Goal: Find specific page/section: Find specific page/section

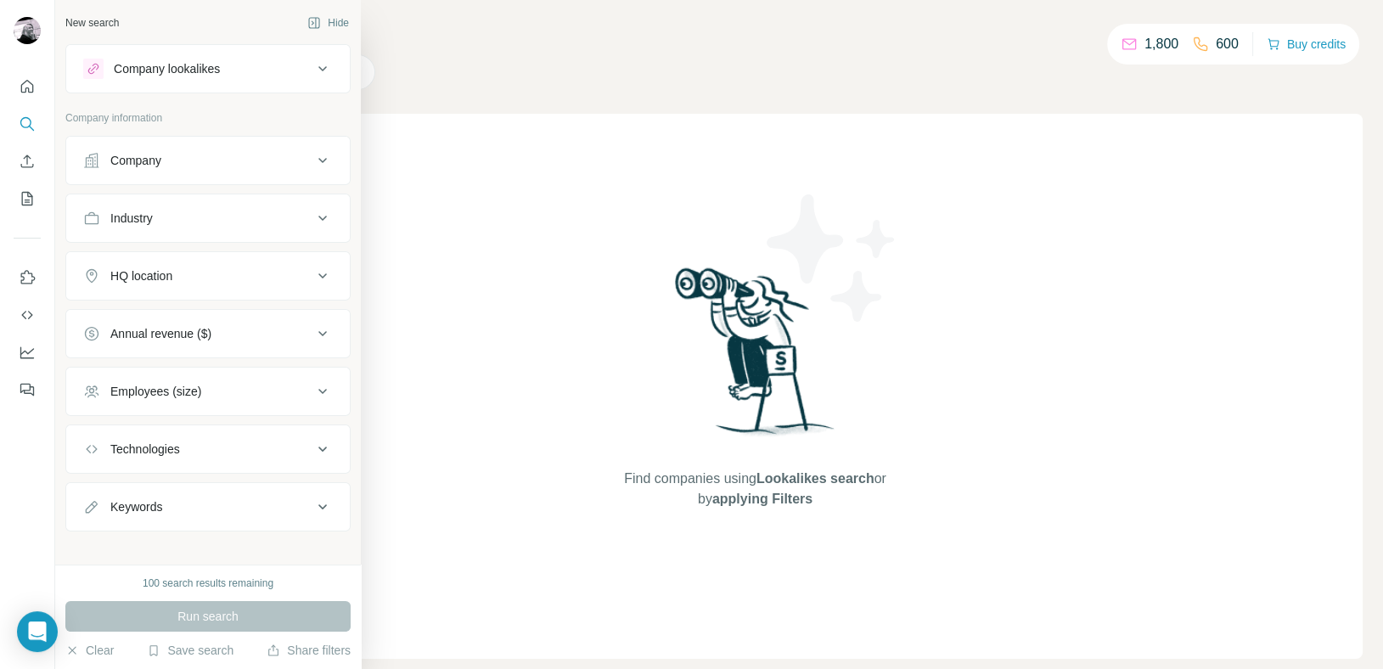
click at [154, 156] on div "Company" at bounding box center [135, 160] width 51 height 17
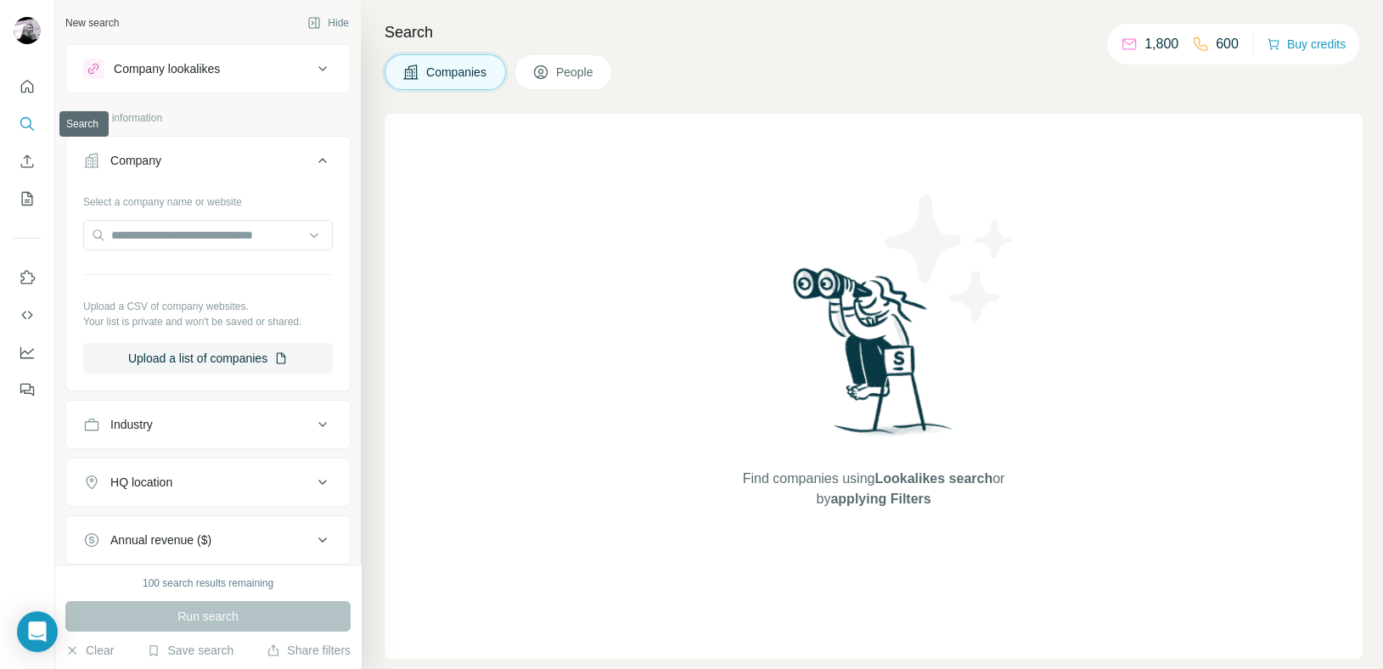
click at [23, 120] on icon "Search" at bounding box center [27, 123] width 17 height 17
click at [25, 84] on icon "Quick start" at bounding box center [27, 86] width 17 height 17
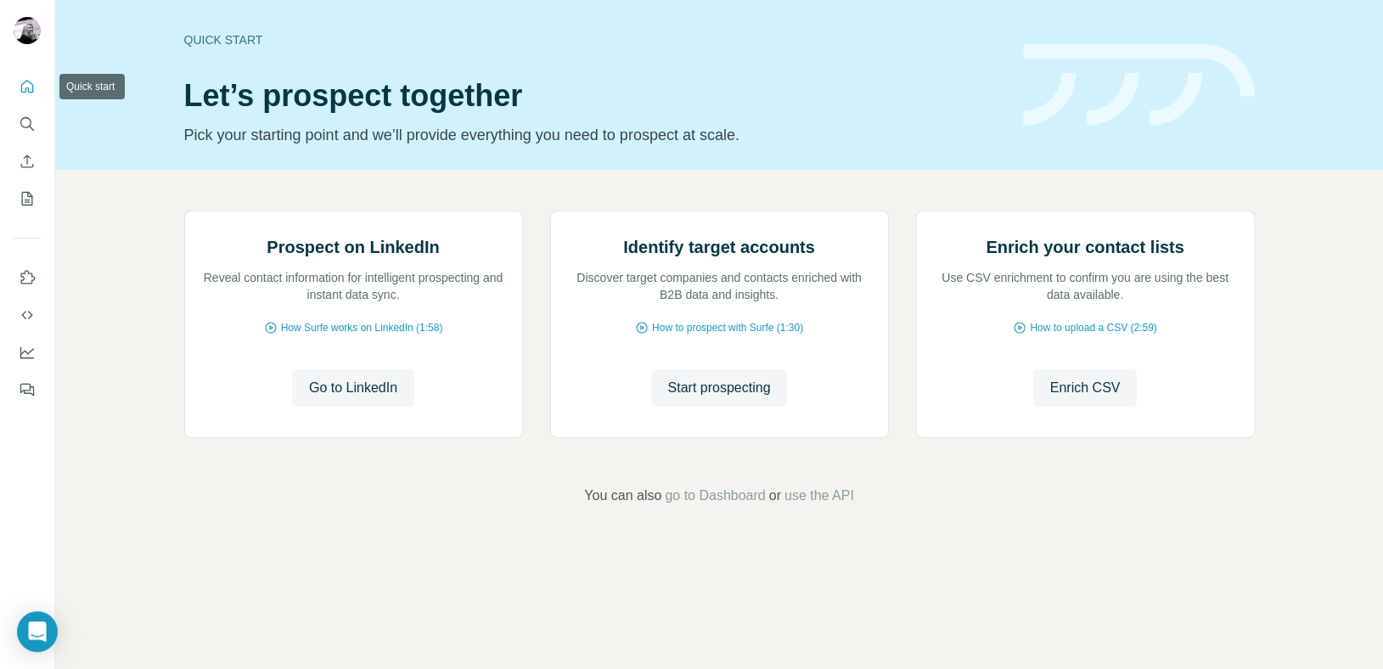
click at [27, 86] on icon "Quick start" at bounding box center [27, 86] width 17 height 17
click at [27, 161] on icon "Enrich CSV" at bounding box center [27, 160] width 13 height 13
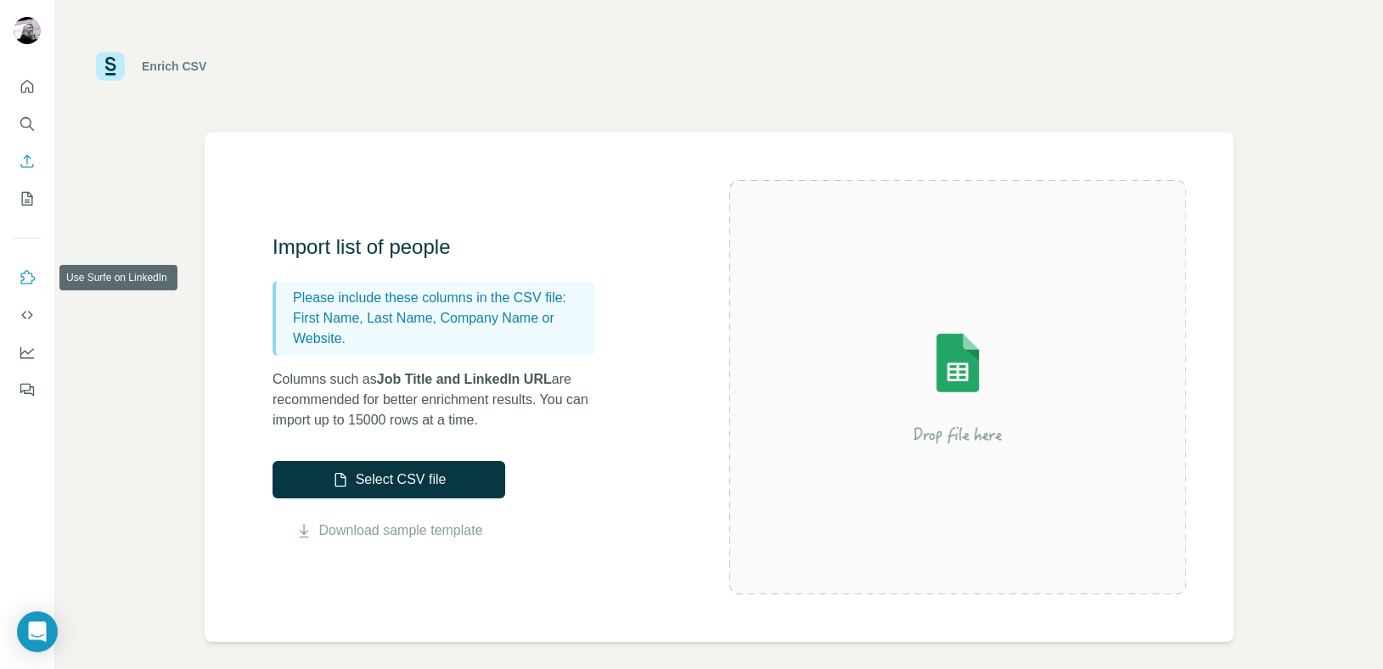
click at [25, 277] on icon "Use Surfe on LinkedIn" at bounding box center [27, 277] width 17 height 17
